Goal: Information Seeking & Learning: Learn about a topic

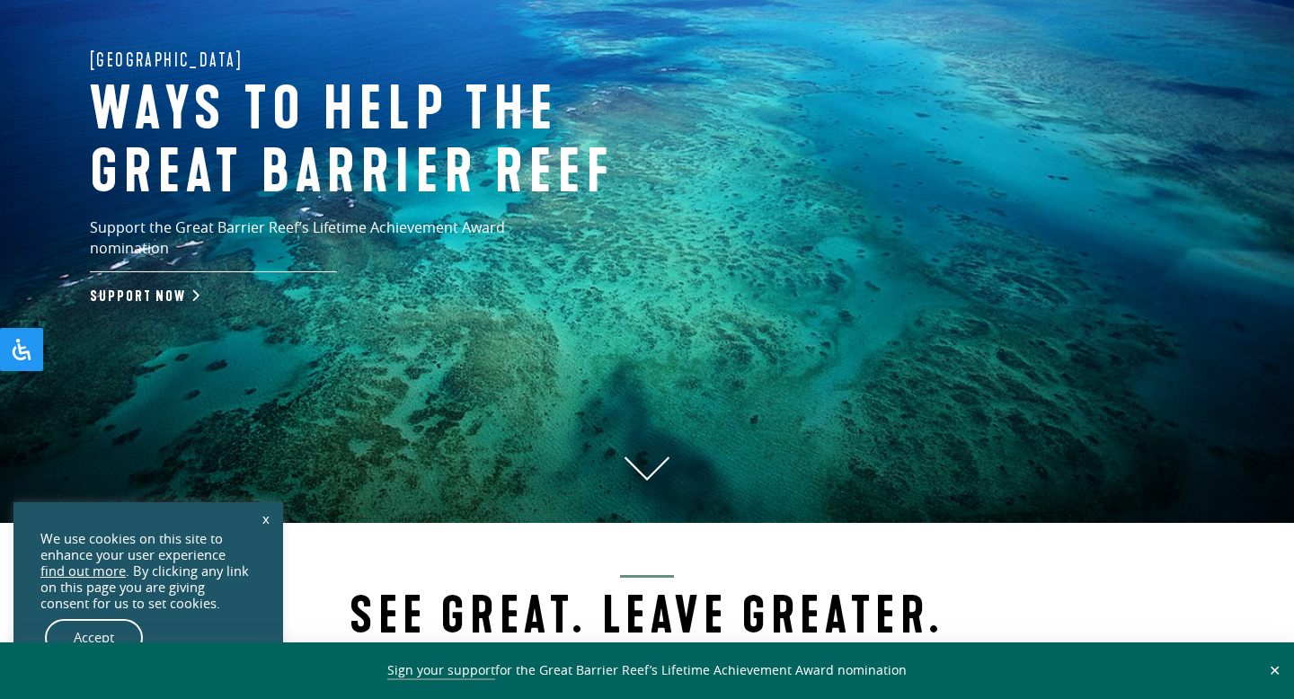
scroll to position [201, 0]
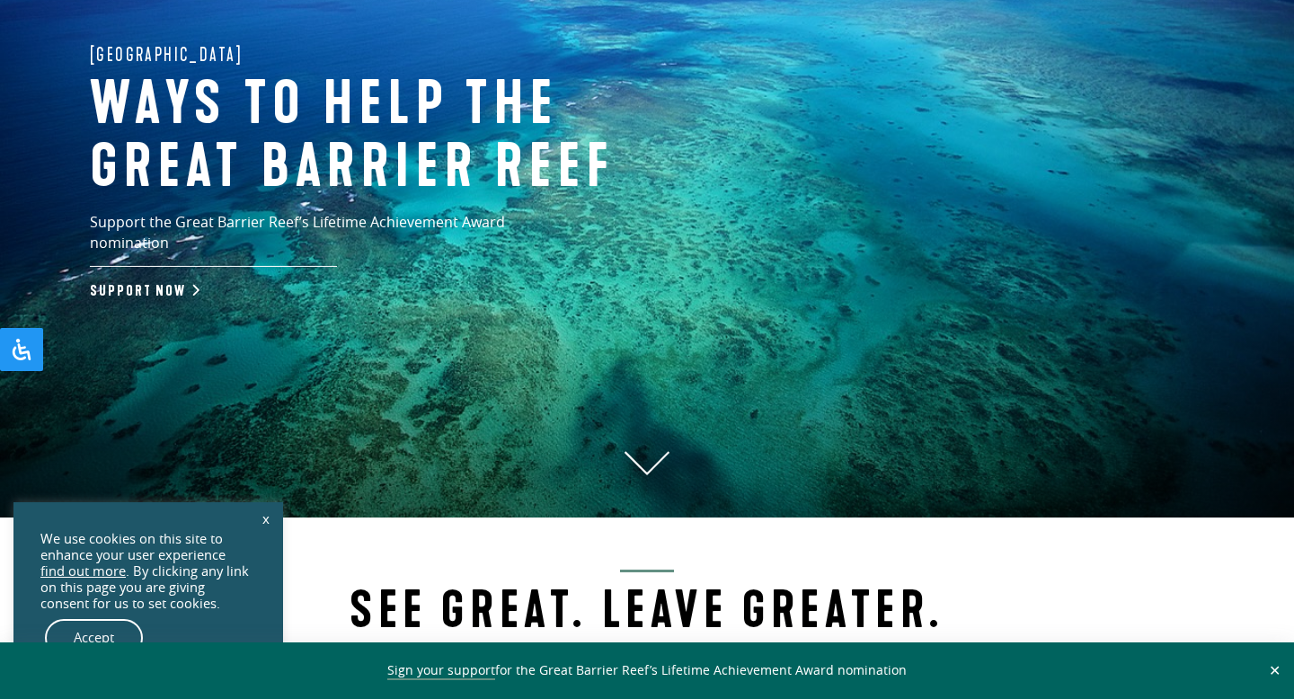
click at [270, 522] on link "x" at bounding box center [265, 519] width 25 height 40
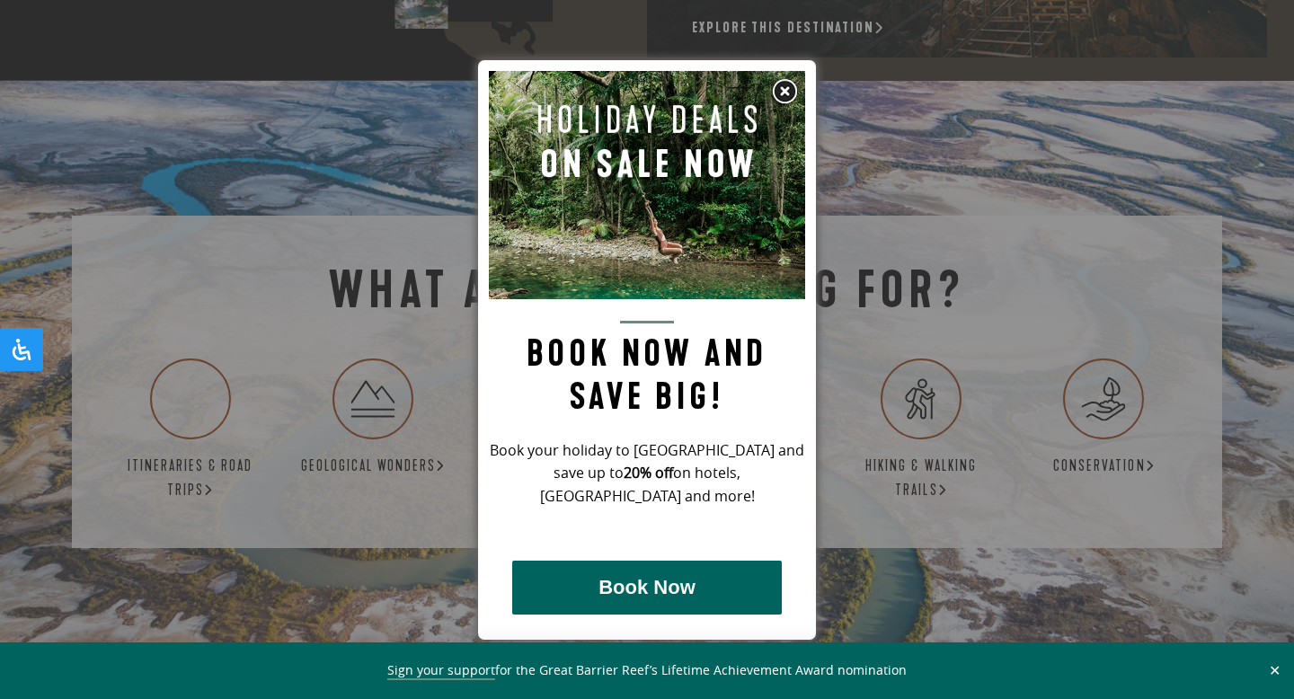
scroll to position [3025, 0]
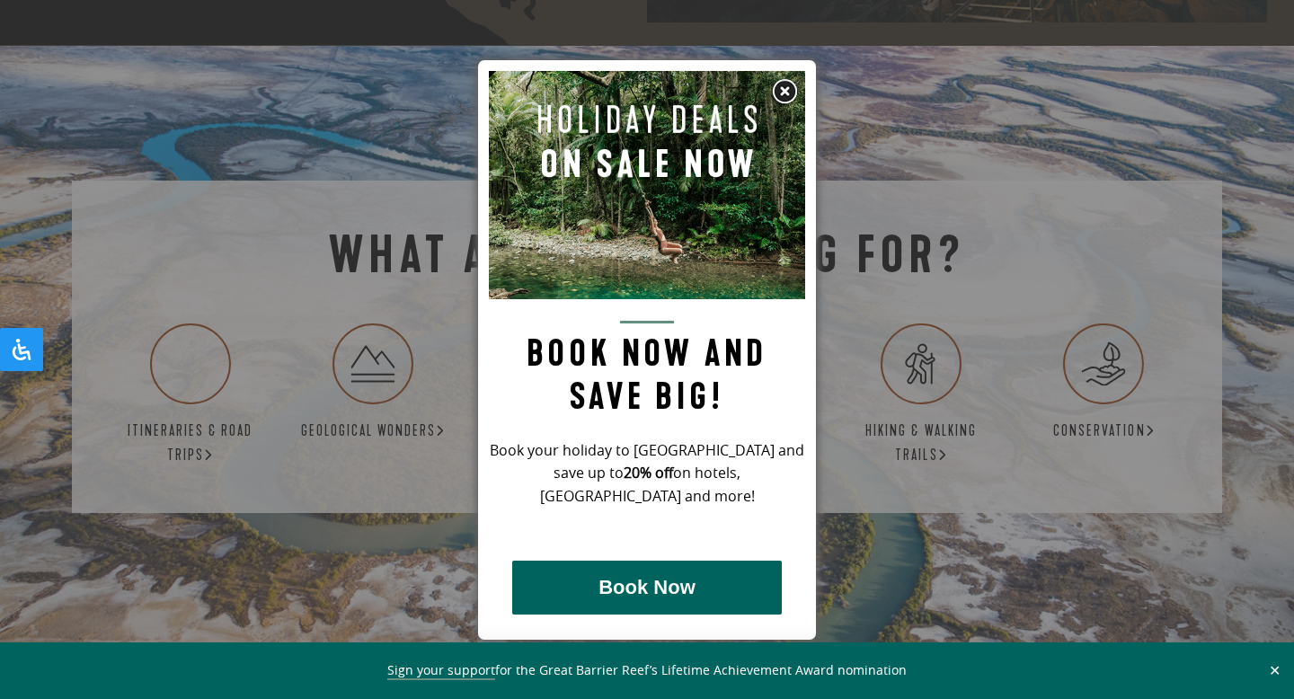
click at [782, 84] on img at bounding box center [784, 91] width 27 height 27
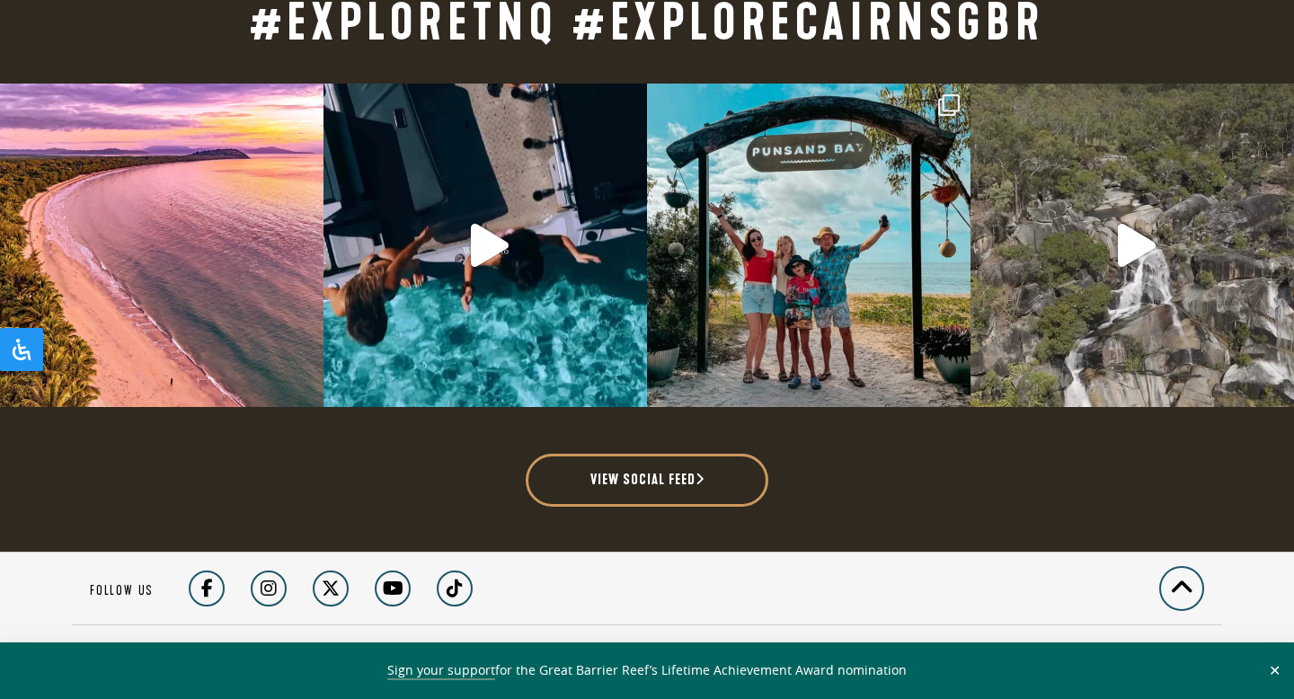
scroll to position [4135, 0]
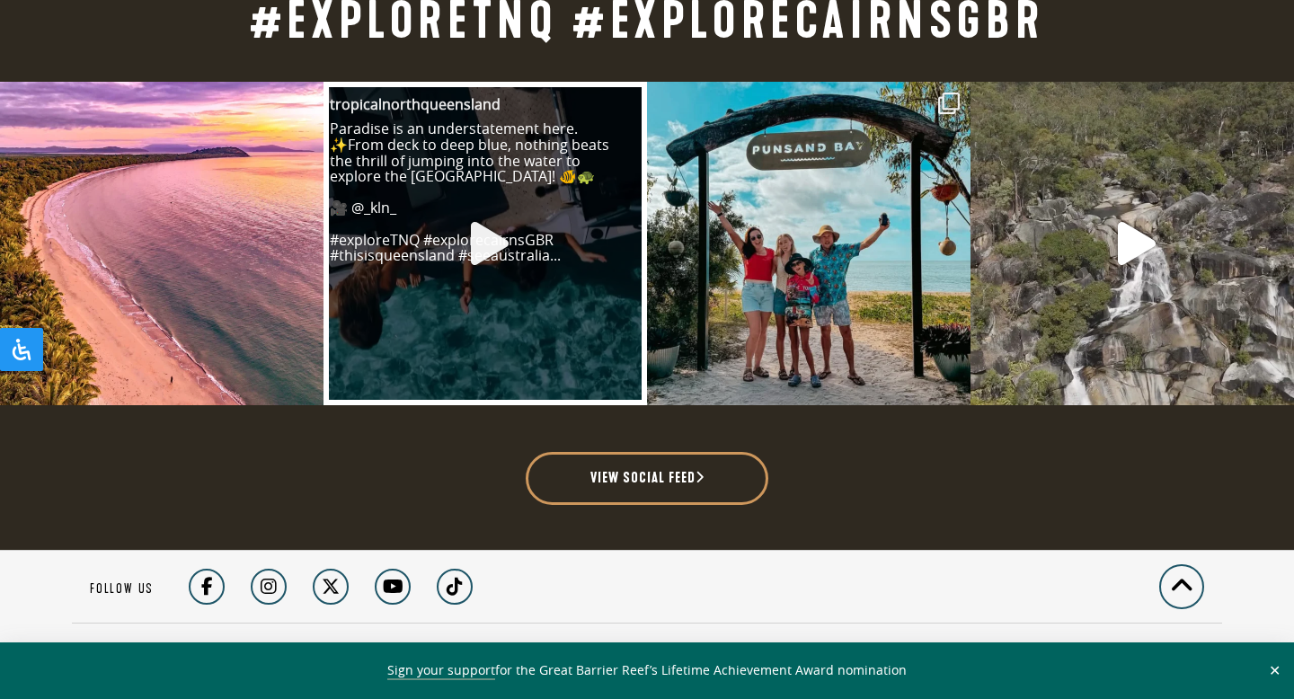
click at [457, 232] on link "Open post by tropicalnorthqueensland with ID 18384671965121643" at bounding box center [485, 243] width 318 height 318
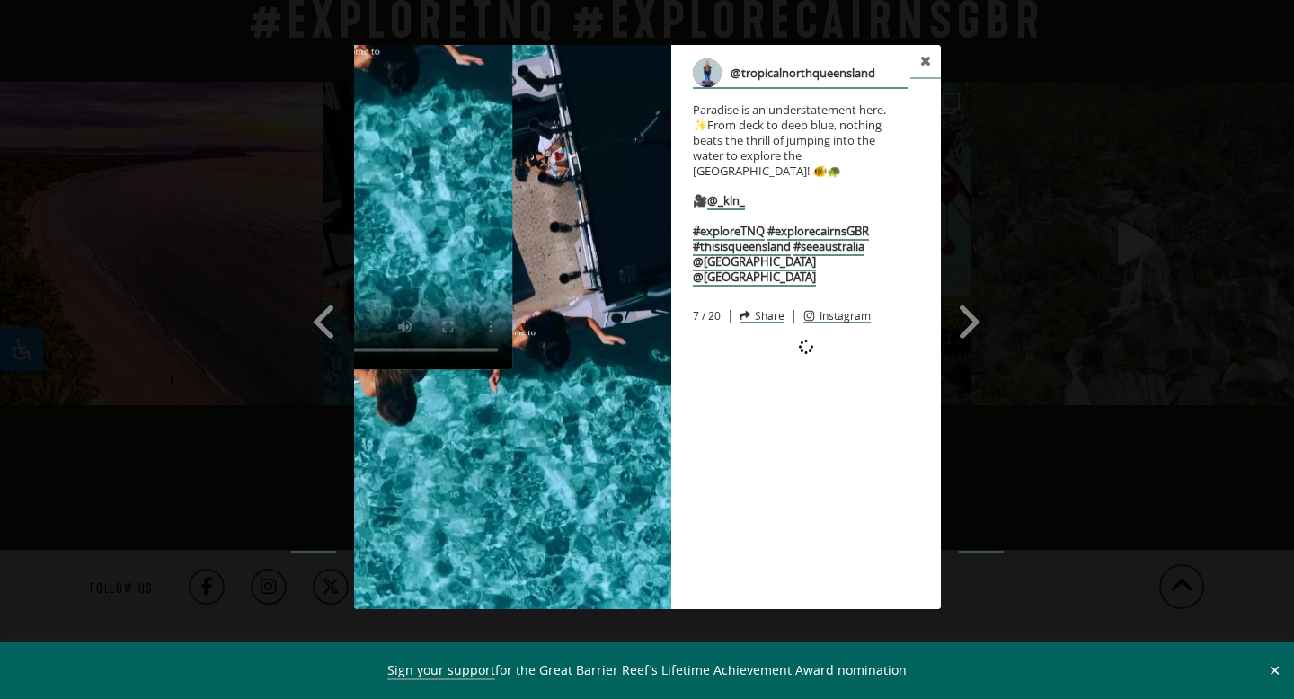
click at [548, 263] on img at bounding box center [512, 327] width 317 height 564
click at [426, 393] on img at bounding box center [512, 327] width 317 height 564
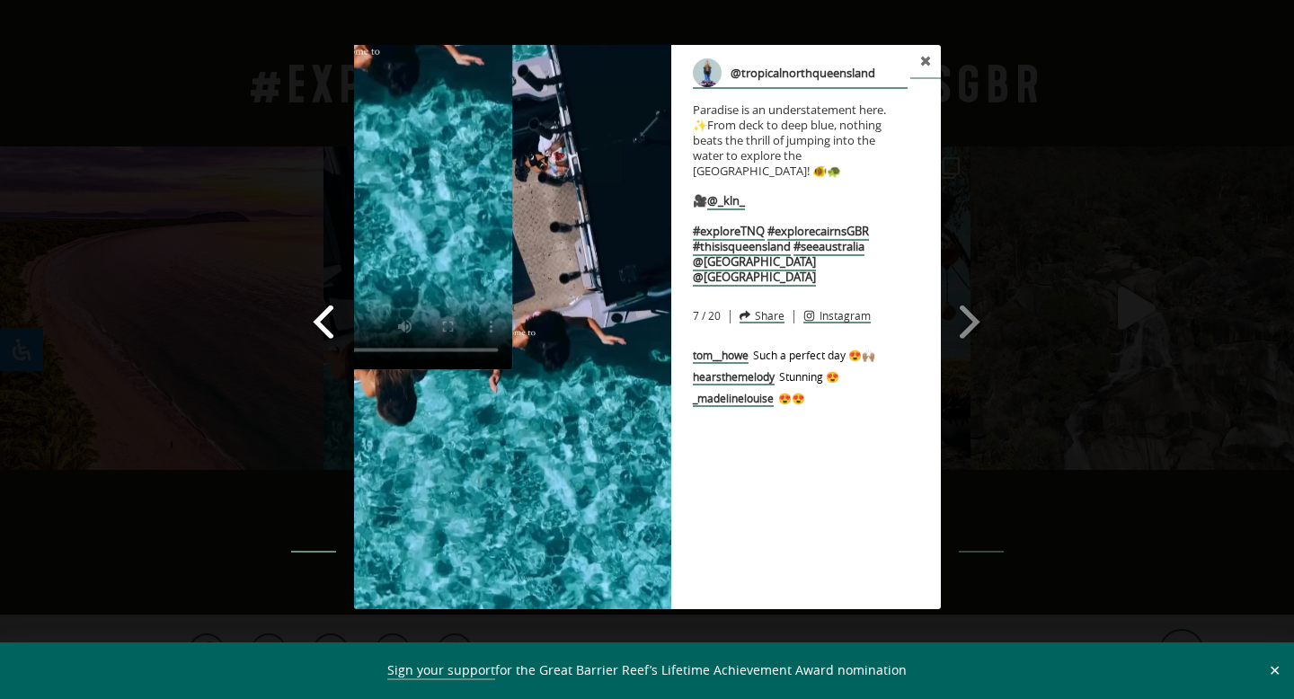
click at [329, 325] on span at bounding box center [324, 321] width 31 height 40
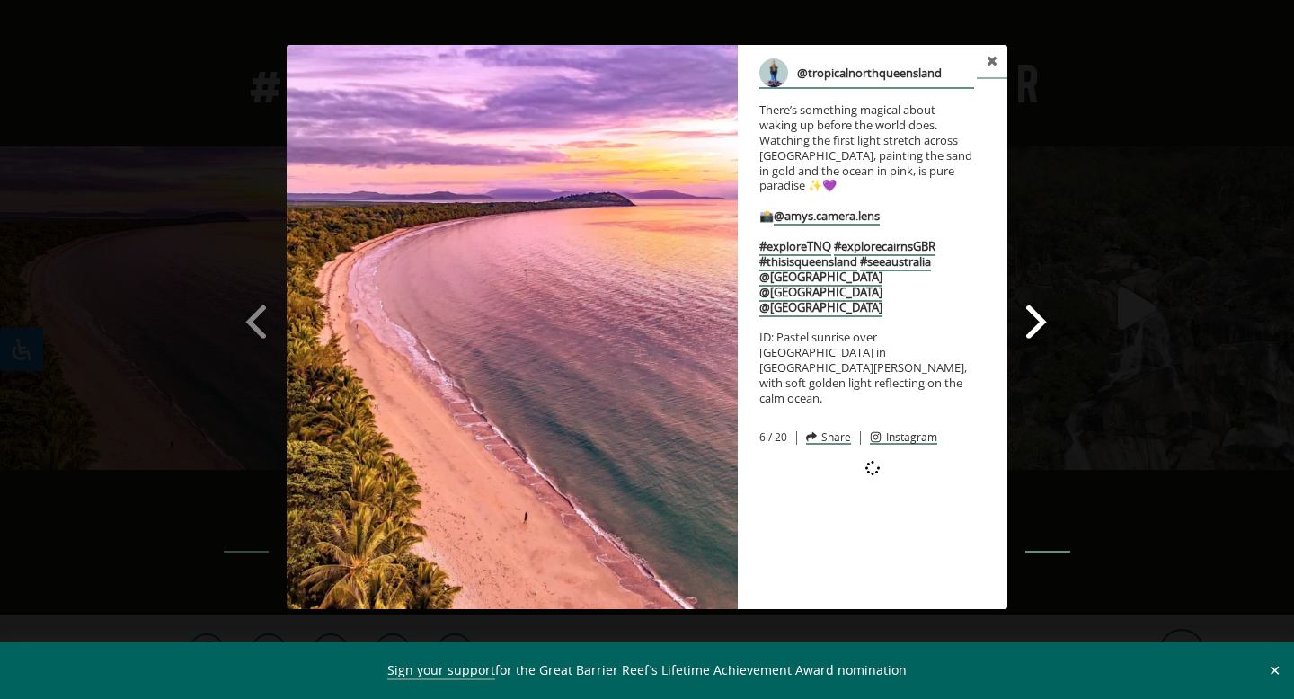
click at [1049, 318] on span at bounding box center [1037, 321] width 31 height 40
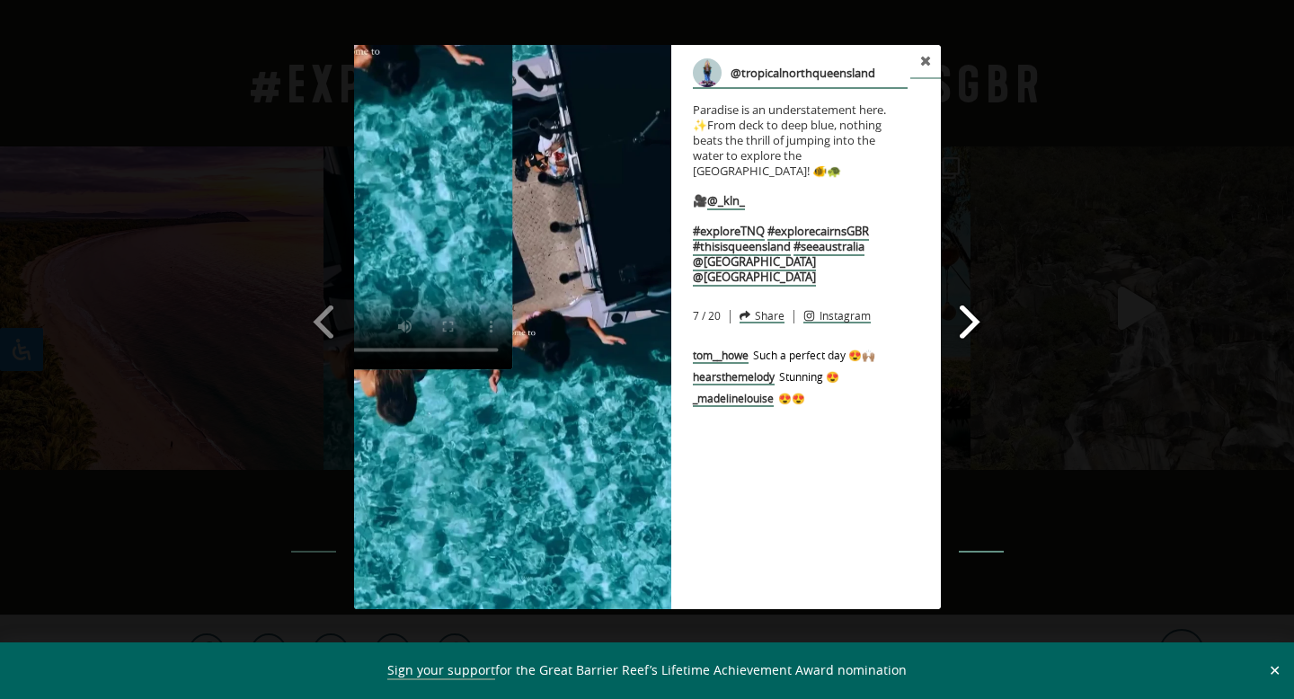
click at [980, 312] on span at bounding box center [970, 321] width 31 height 40
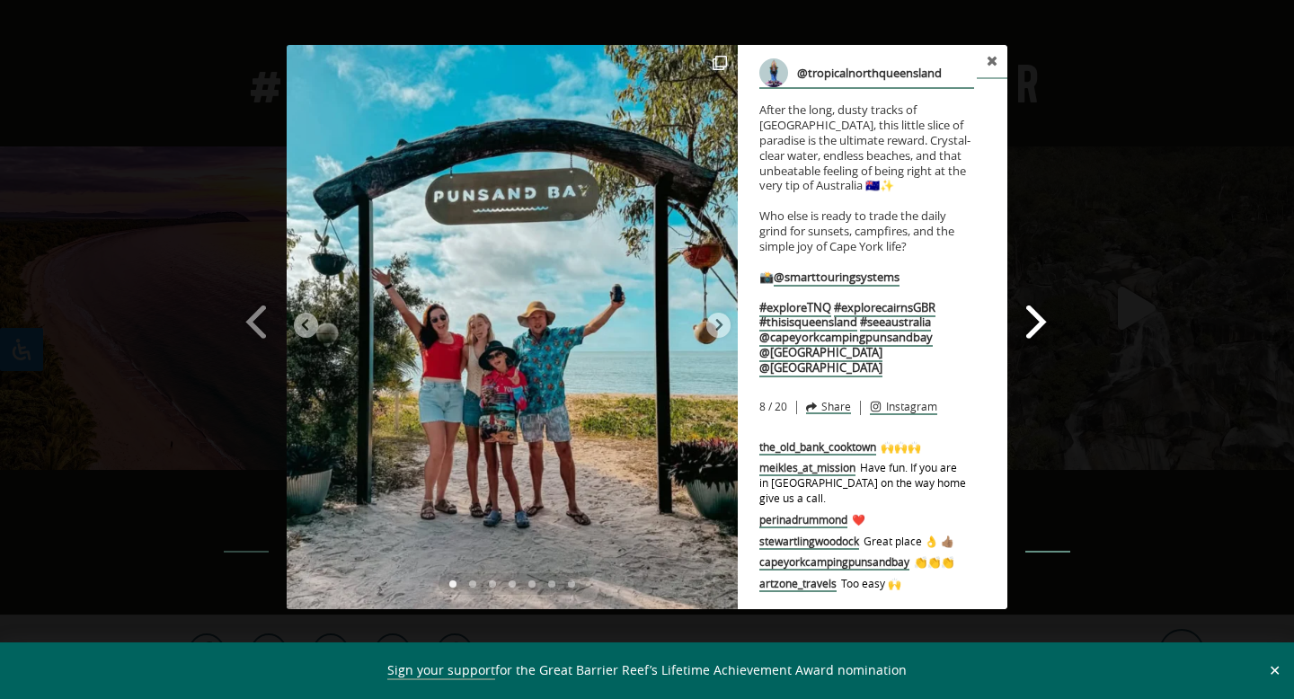
click at [1041, 322] on span at bounding box center [1037, 321] width 31 height 40
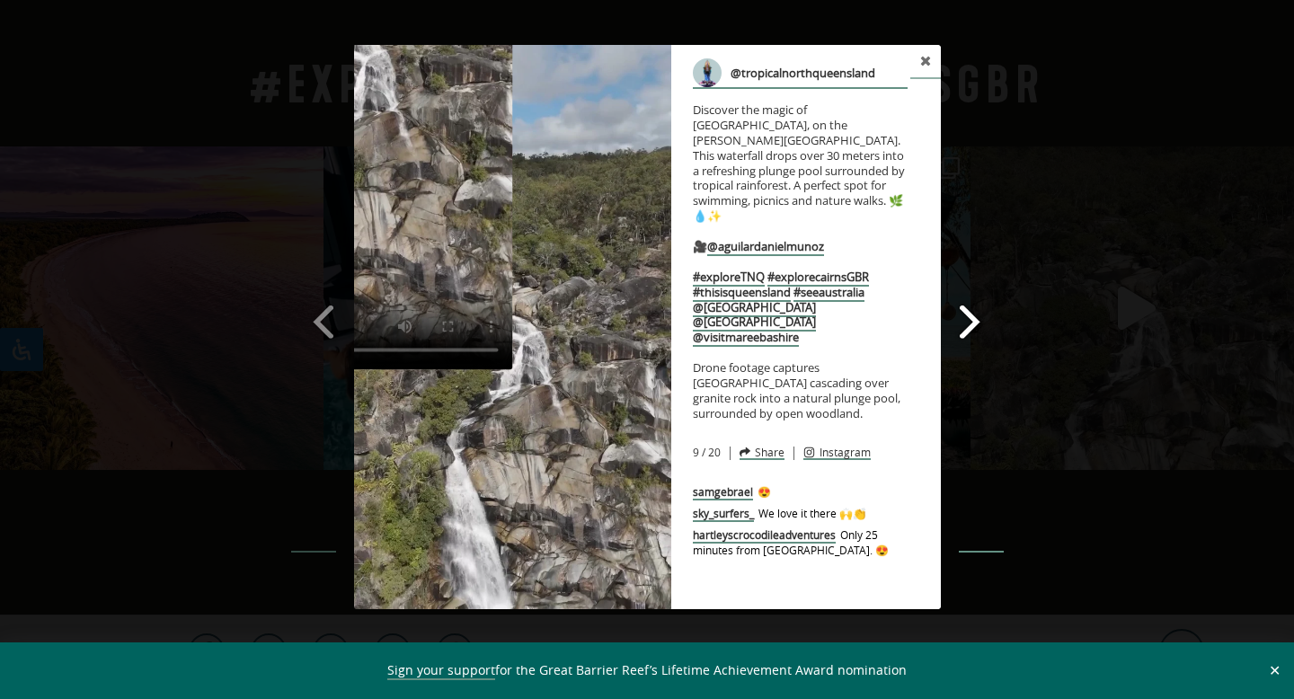
click at [983, 322] on span at bounding box center [970, 321] width 31 height 40
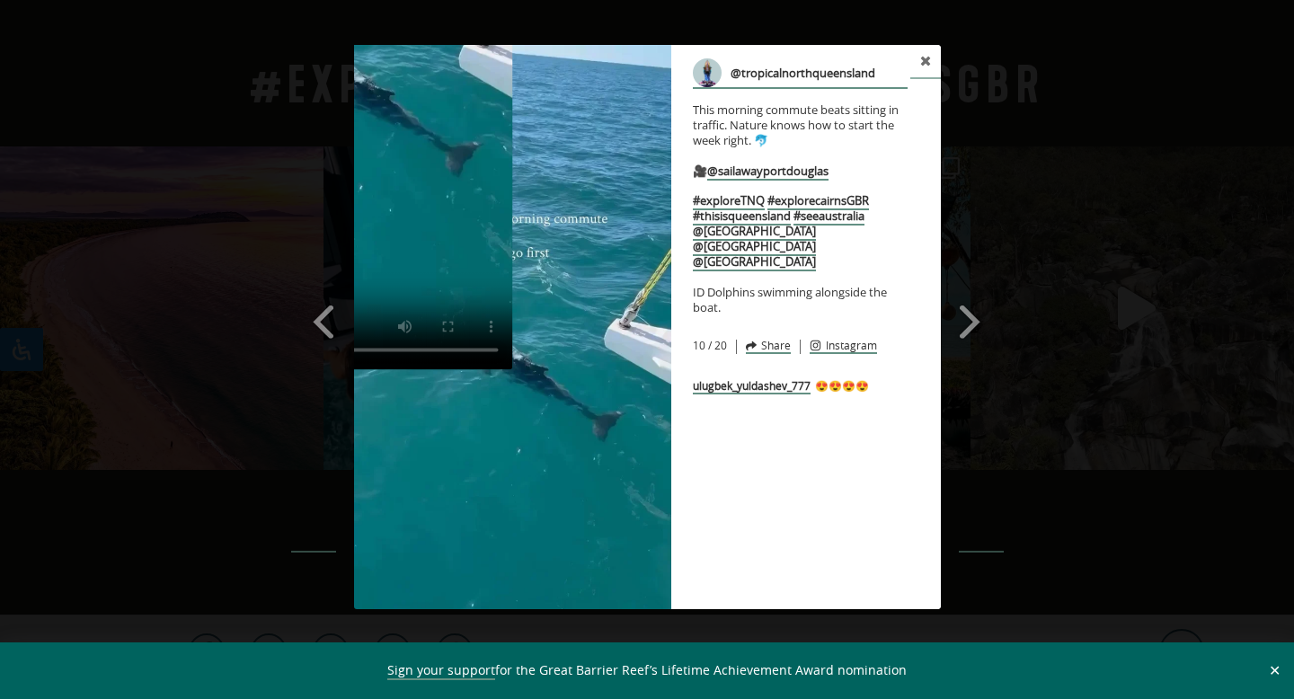
click at [537, 503] on img at bounding box center [512, 327] width 317 height 564
click at [968, 324] on span at bounding box center [970, 321] width 31 height 40
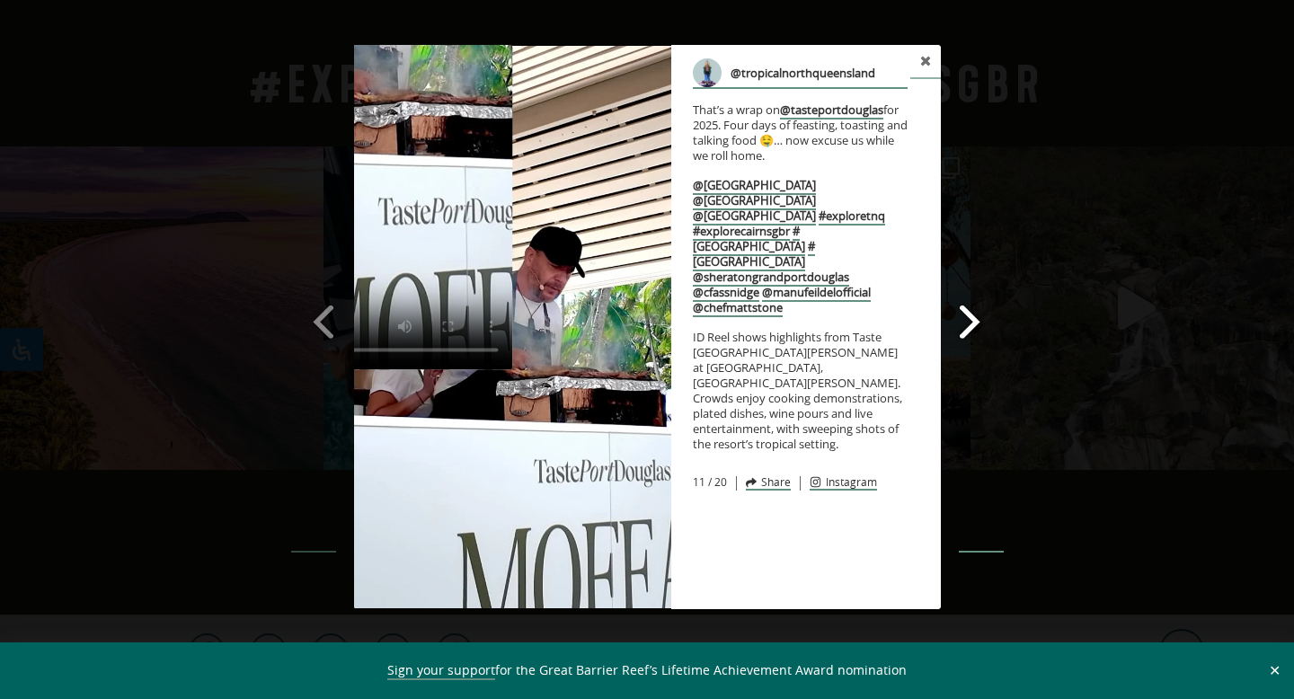
click at [968, 324] on span at bounding box center [970, 321] width 31 height 40
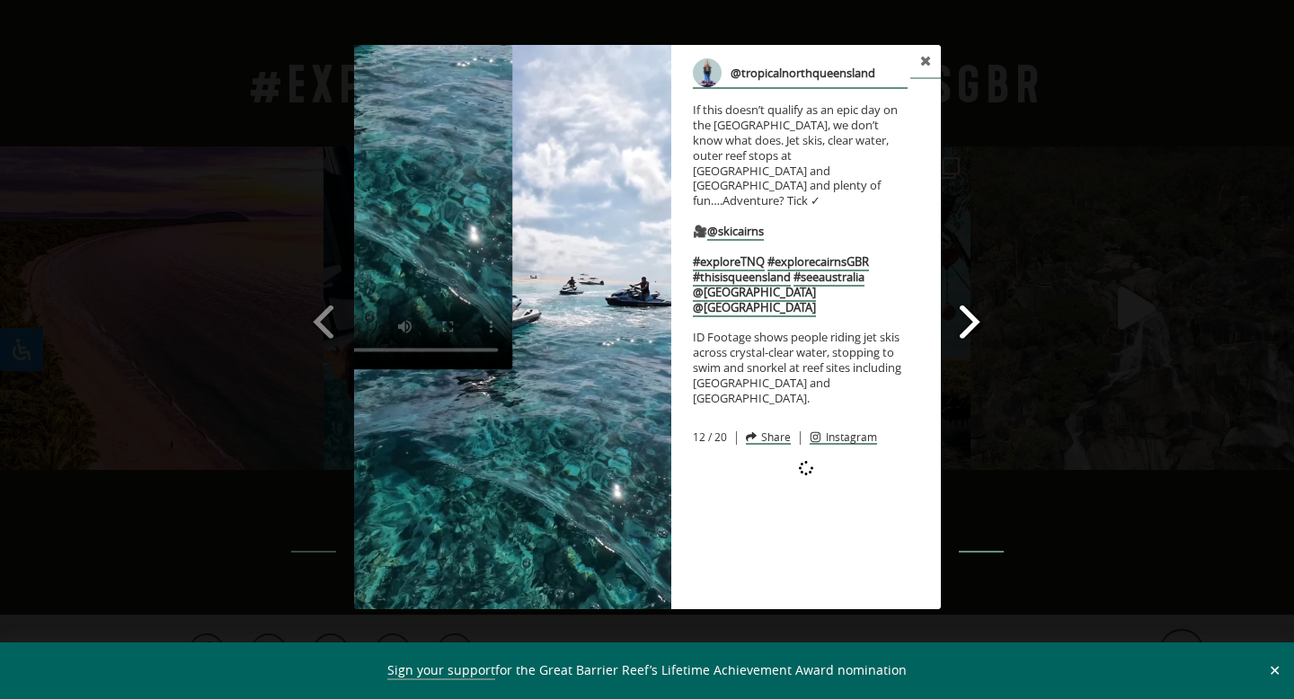
click at [968, 324] on span at bounding box center [970, 321] width 31 height 40
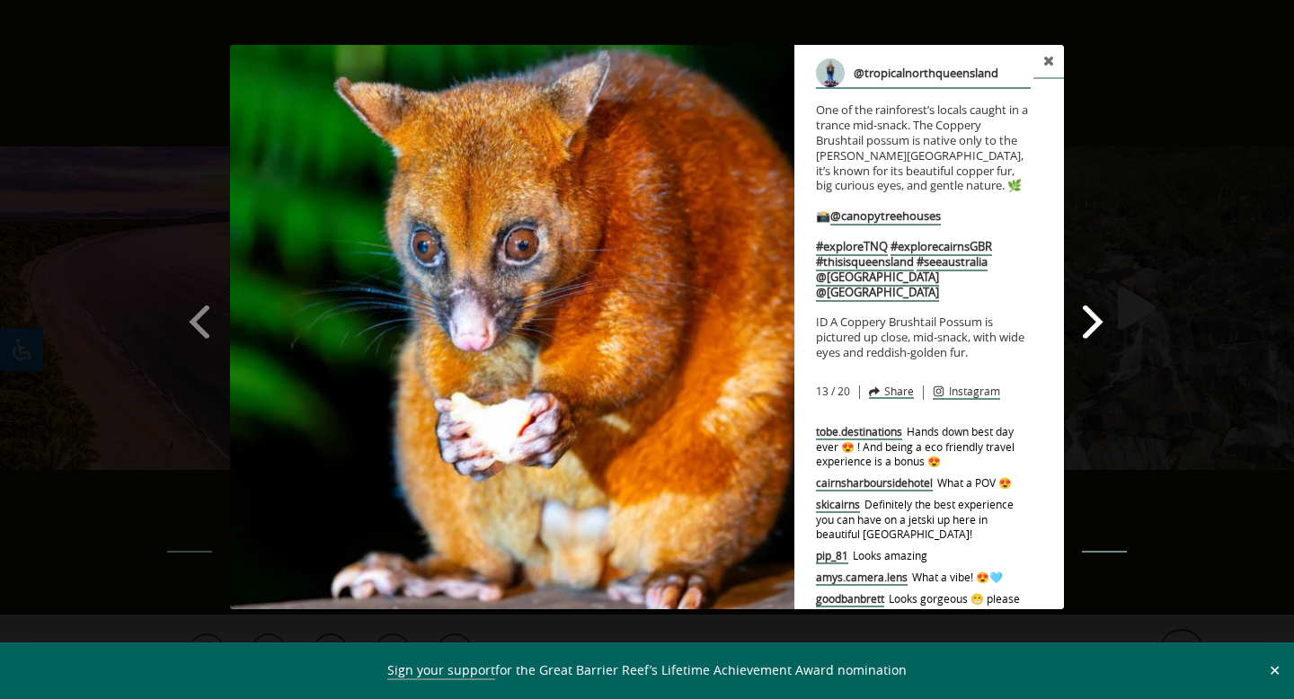
click at [1103, 338] on span at bounding box center [1094, 321] width 31 height 40
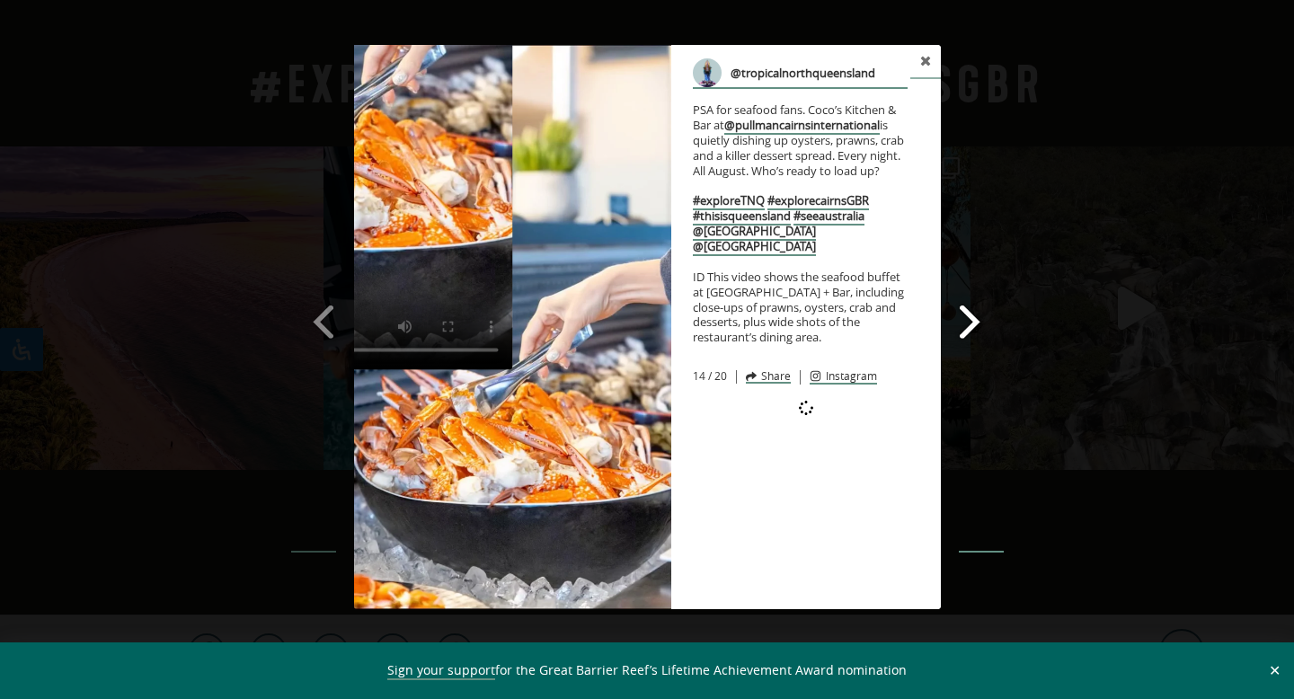
click at [976, 315] on span at bounding box center [970, 321] width 31 height 40
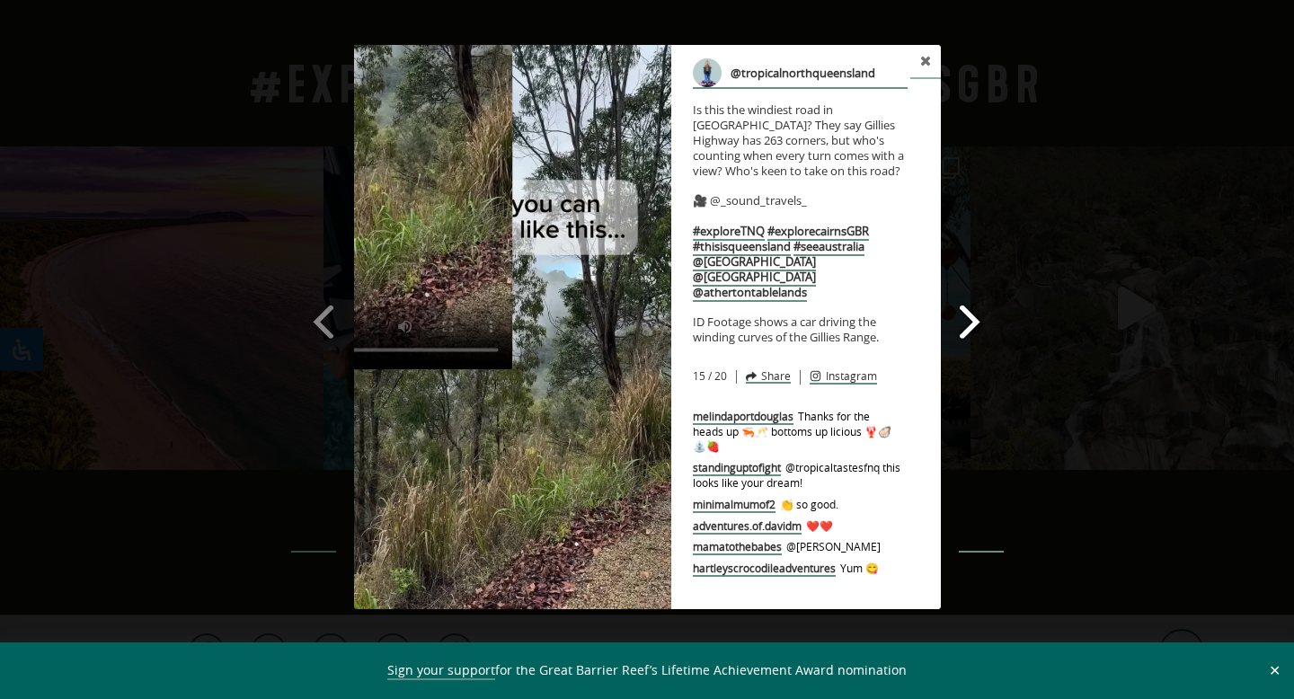
click at [981, 319] on span at bounding box center [970, 321] width 31 height 40
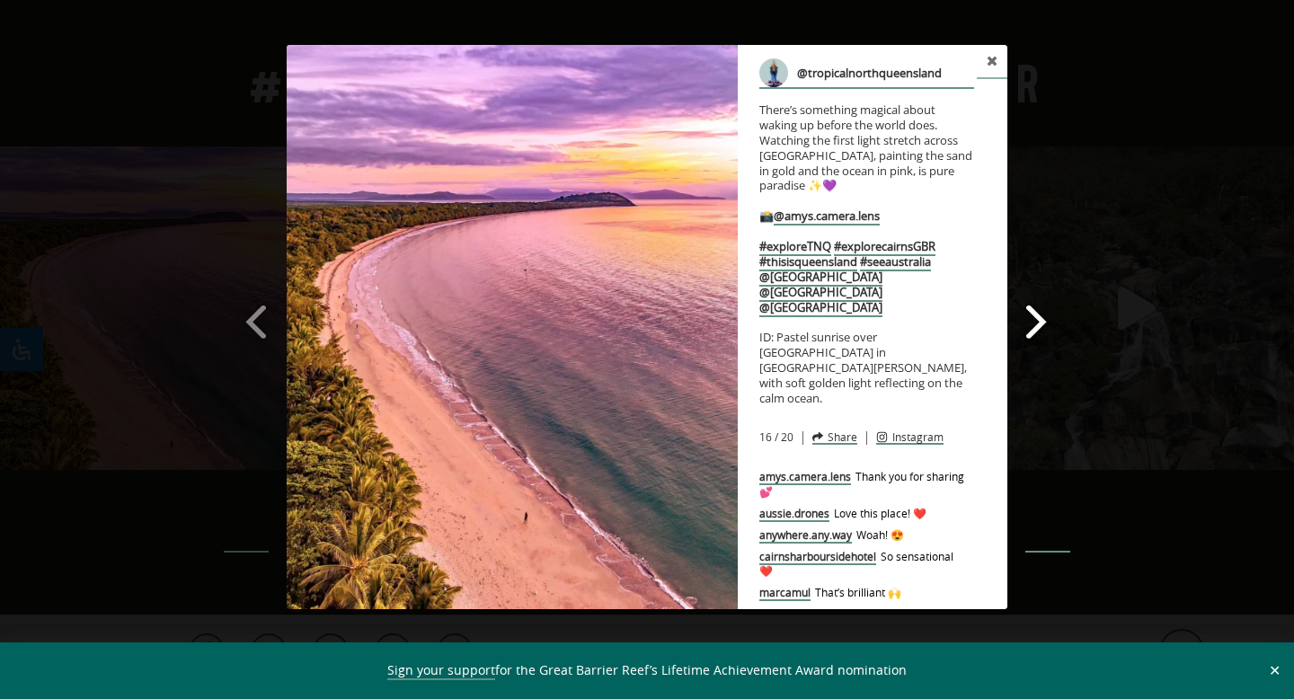
click at [1045, 322] on span at bounding box center [1037, 321] width 31 height 40
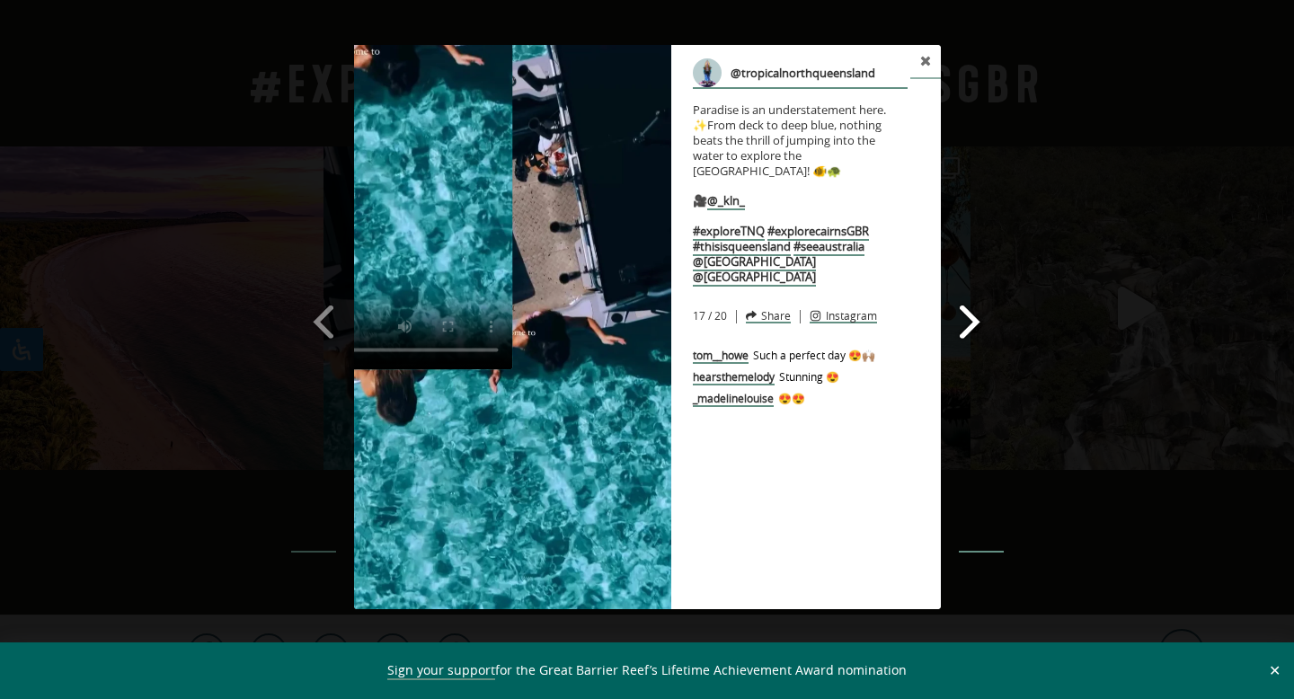
click at [1045, 322] on div "Previous Slide Next Slide @tropicalnorthqueensland Paradise is an understatemen…" at bounding box center [647, 329] width 1294 height 569
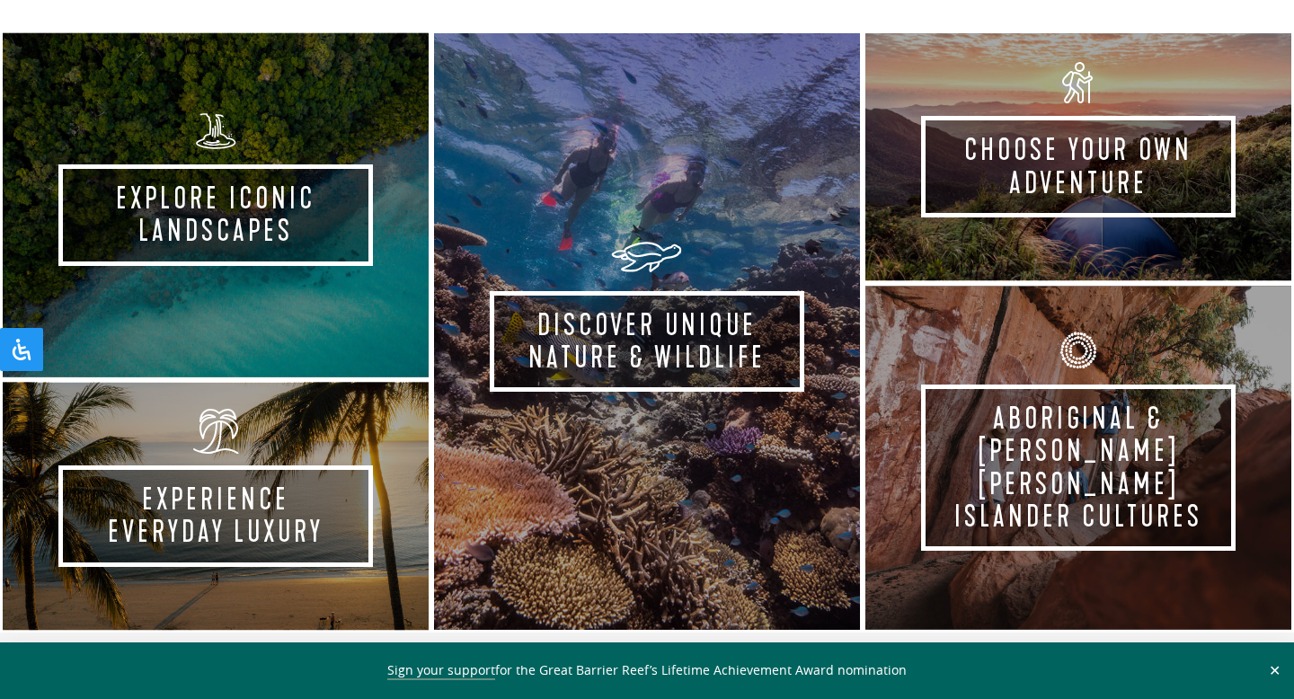
scroll to position [0, 0]
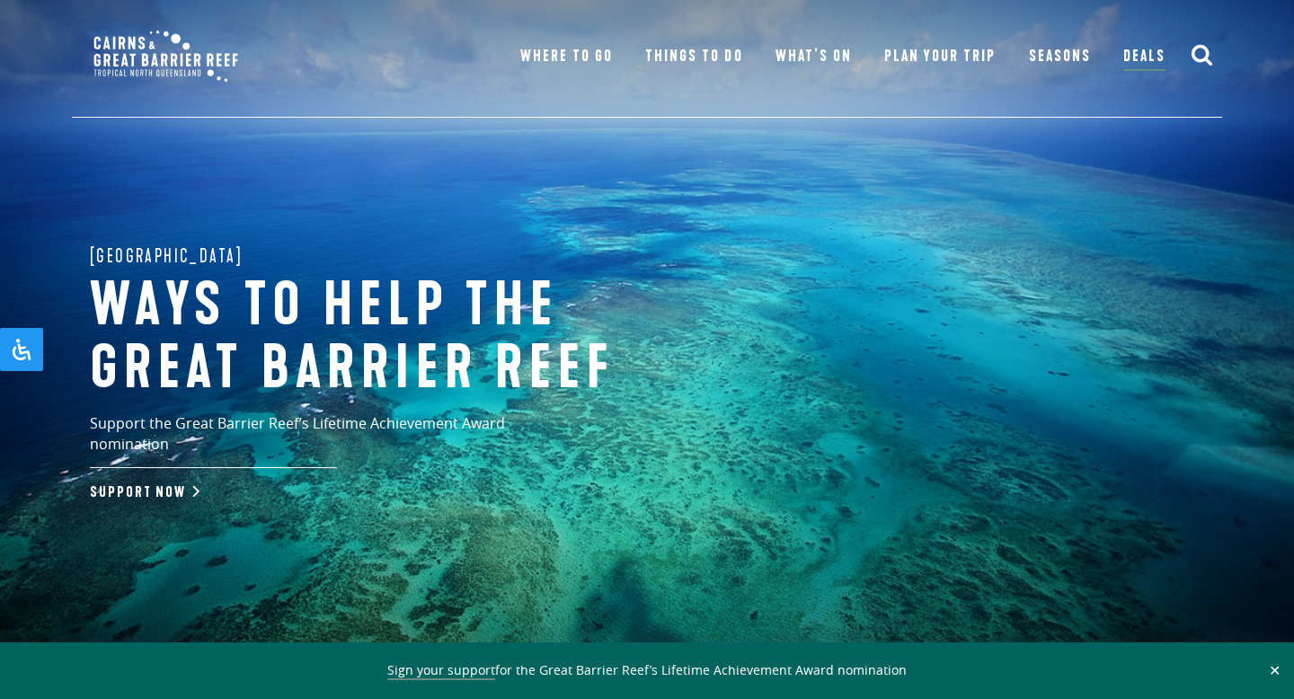
drag, startPoint x: 795, startPoint y: 265, endPoint x: 861, endPoint y: 289, distance: 70.5
click at [861, 289] on div "Great Barrier Reef Ways to help the great barrier reef Support the Great Barrie…" at bounding box center [647, 359] width 1294 height 719
drag, startPoint x: 966, startPoint y: 243, endPoint x: 925, endPoint y: 314, distance: 82.2
click at [925, 314] on div "Great Barrier Reef Ways to help the great barrier reef Support the Great Barrie…" at bounding box center [647, 359] width 1294 height 719
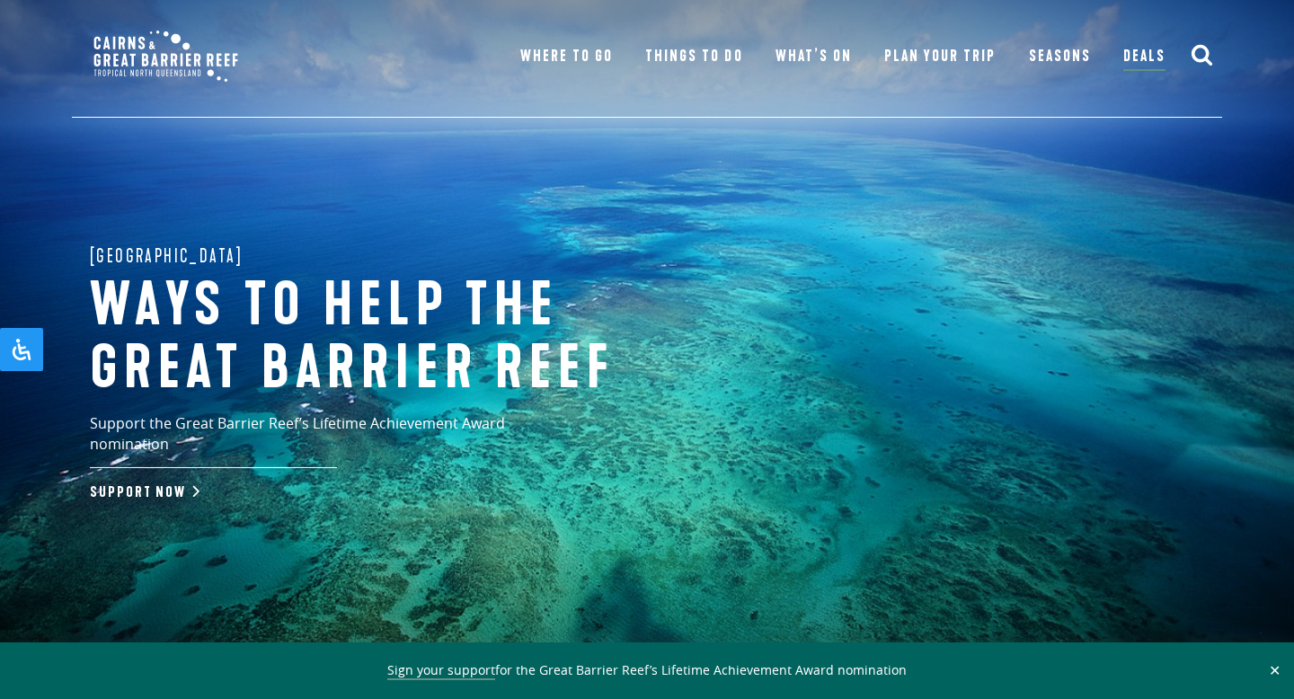
click at [867, 326] on div "Great Barrier Reef Ways to help the great barrier reef Support the Great Barrie…" at bounding box center [647, 359] width 1294 height 719
click at [771, 415] on div "Great Barrier Reef Ways to help the great barrier reef Support the Great Barrie…" at bounding box center [647, 359] width 1294 height 719
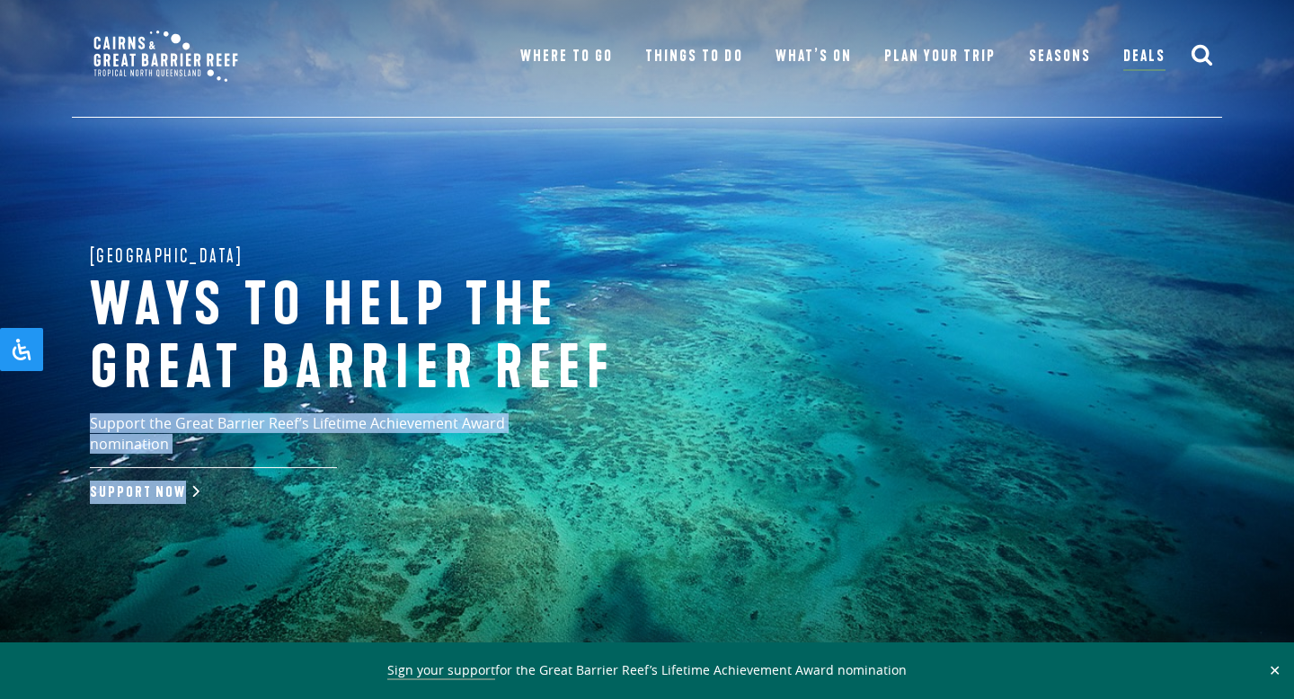
drag, startPoint x: 687, startPoint y: 398, endPoint x: 739, endPoint y: 477, distance: 94.7
click at [739, 477] on div "Great Barrier Reef Ways to help the great barrier reef Support the Great Barrie…" at bounding box center [647, 359] width 1294 height 719
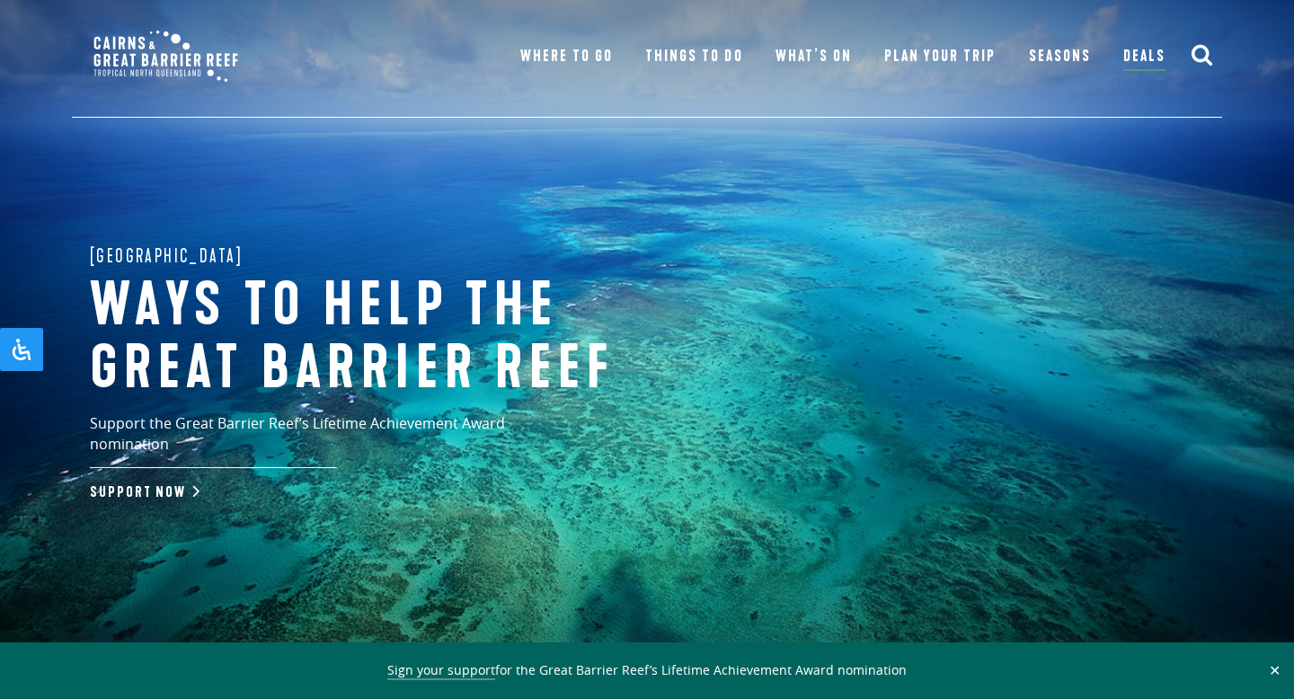
drag, startPoint x: 900, startPoint y: 484, endPoint x: 830, endPoint y: 460, distance: 73.0
click at [830, 460] on div "Great Barrier Reef Ways to help the great barrier reef Support the Great Barrie…" at bounding box center [647, 359] width 1294 height 719
